Goal: Information Seeking & Learning: Learn about a topic

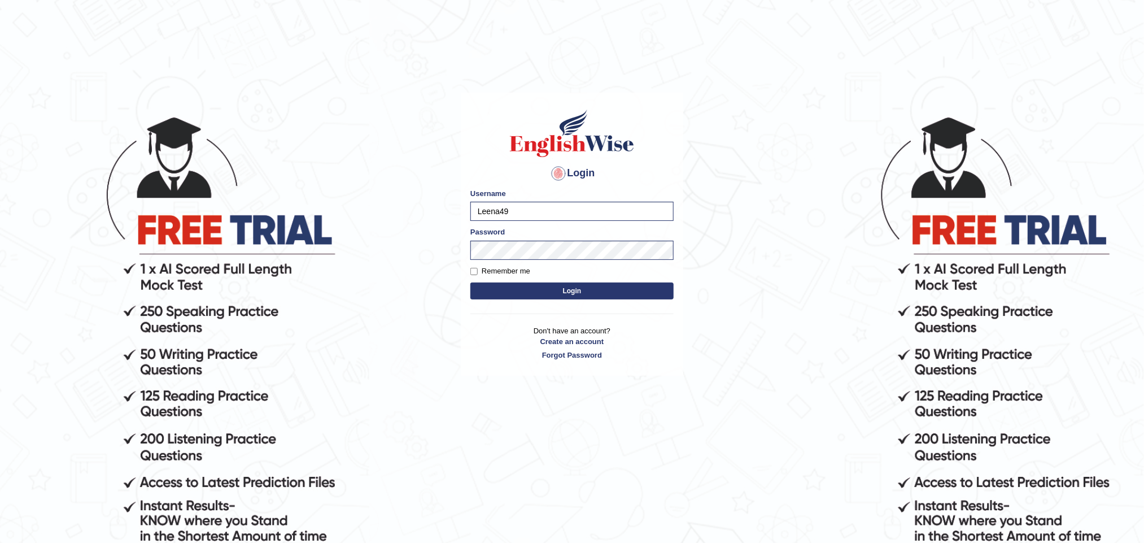
click at [595, 291] on button "Login" at bounding box center [572, 290] width 203 height 17
type input "Akhil_1234"
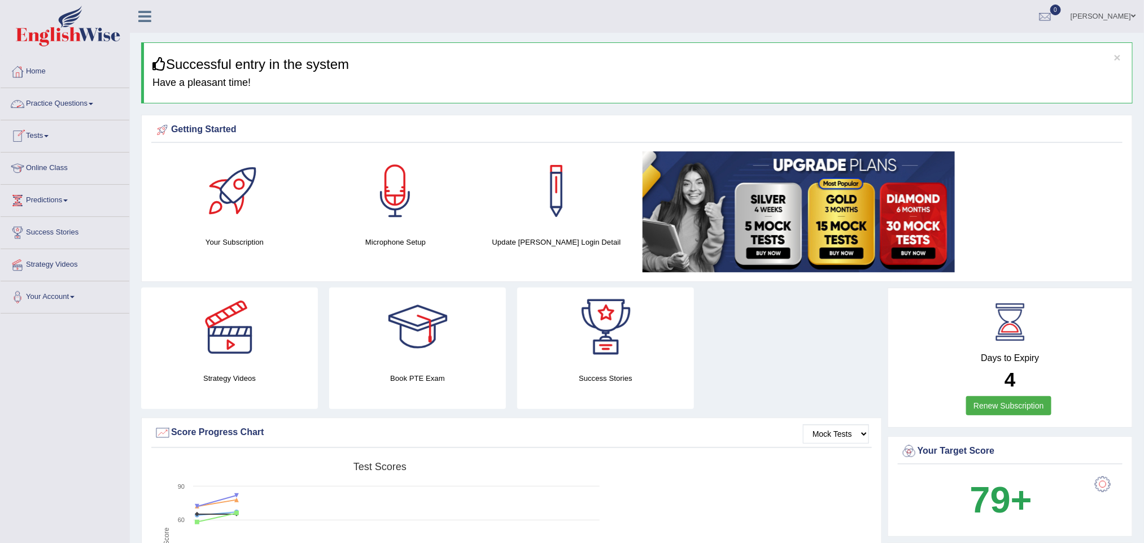
drag, startPoint x: 90, startPoint y: 99, endPoint x: 60, endPoint y: 110, distance: 32.0
click at [90, 99] on link "Practice Questions" at bounding box center [65, 102] width 129 height 28
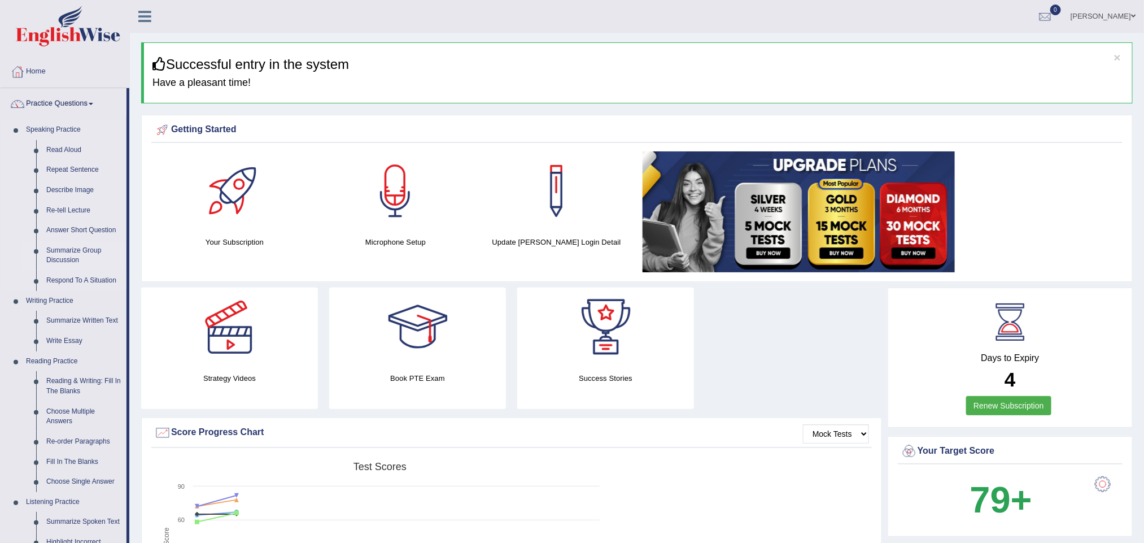
click at [75, 255] on link "Summarize Group Discussion" at bounding box center [83, 256] width 85 height 30
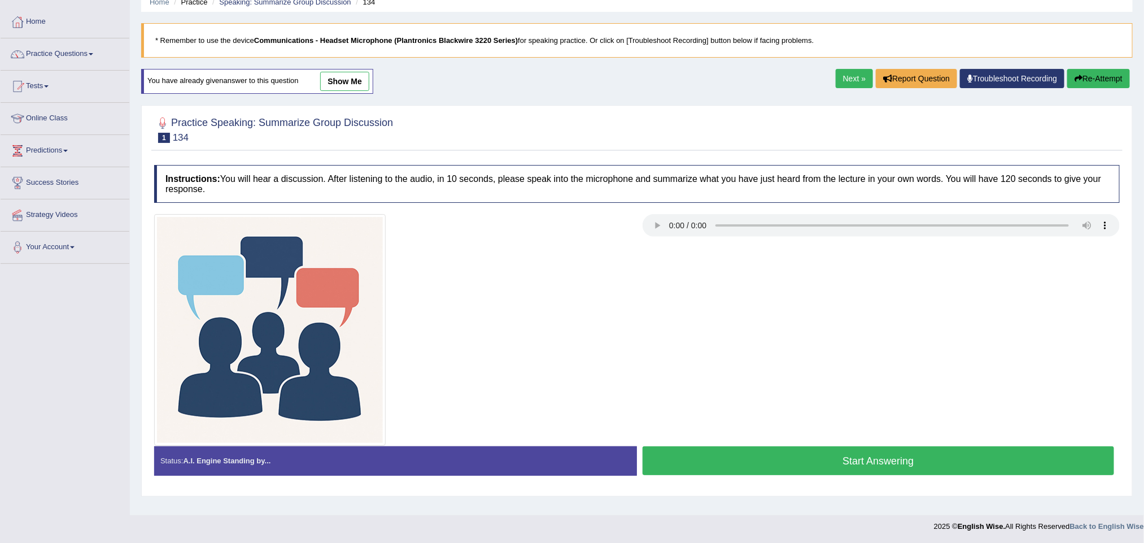
click at [743, 463] on button "Start Answering" at bounding box center [879, 460] width 472 height 29
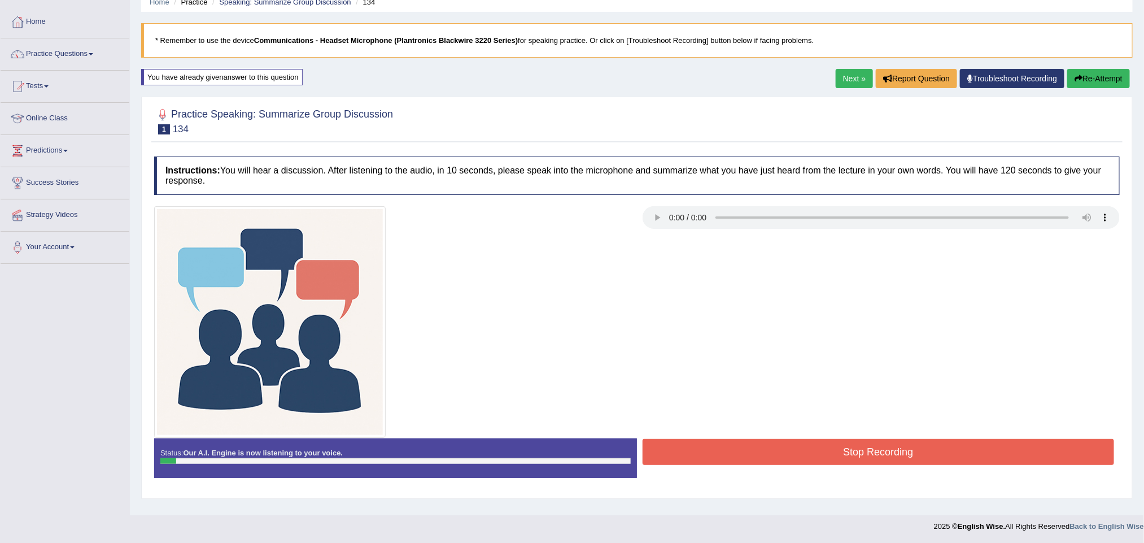
click at [750, 460] on button "Stop Recording" at bounding box center [879, 452] width 472 height 26
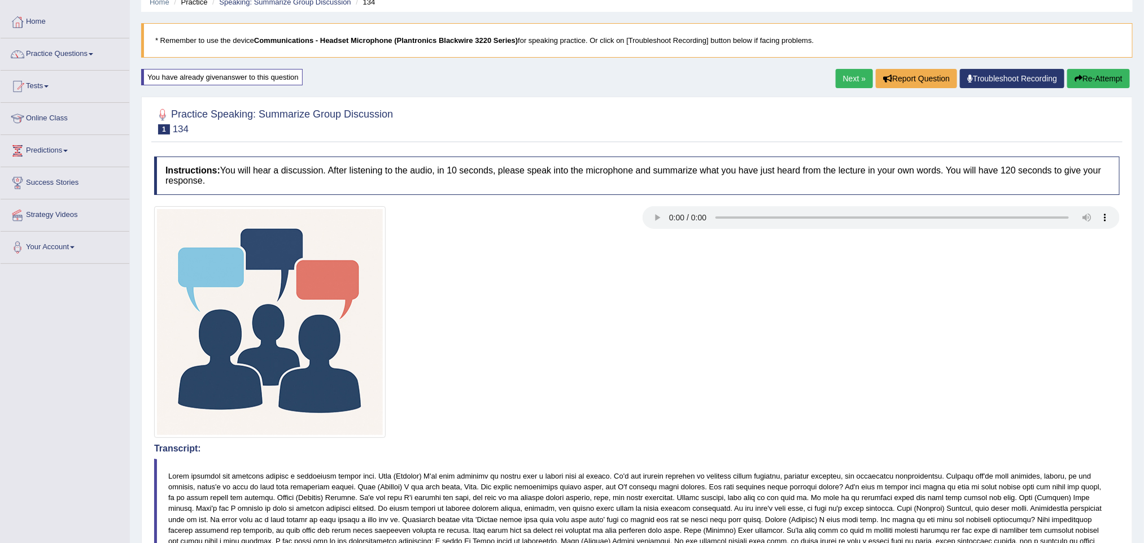
click at [1107, 85] on button "Re-Attempt" at bounding box center [1099, 78] width 63 height 19
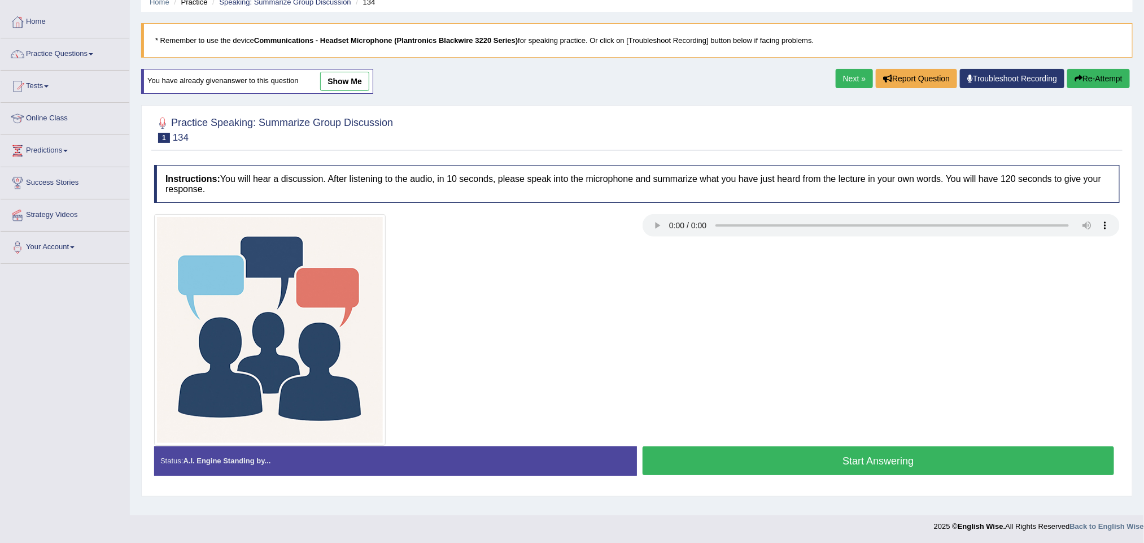
click at [742, 451] on button "Start Answering" at bounding box center [879, 460] width 472 height 29
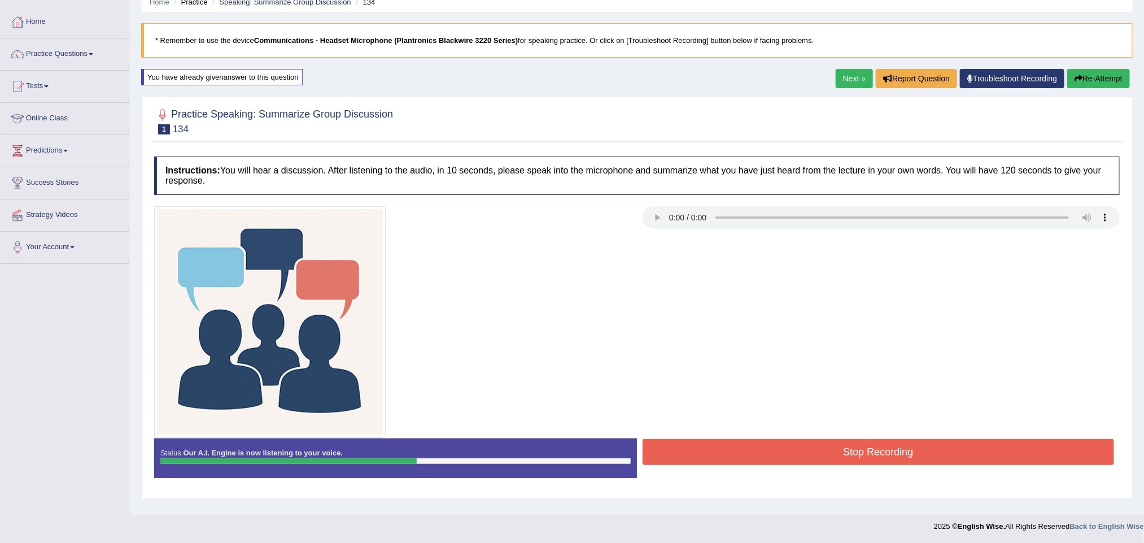
click at [774, 463] on button "Stop Recording" at bounding box center [879, 452] width 472 height 26
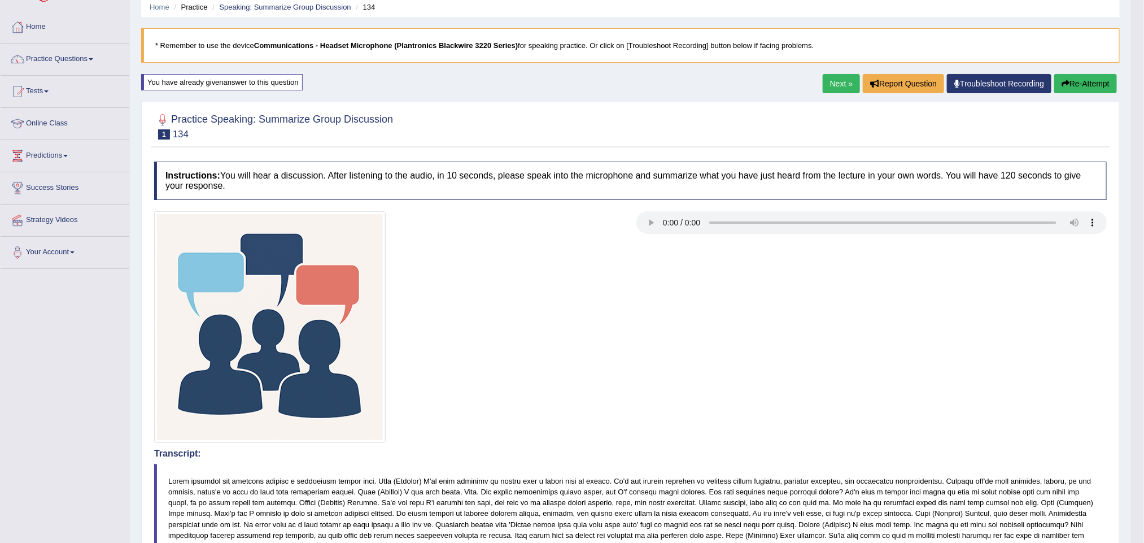
scroll to position [85, 0]
